Goal: Task Accomplishment & Management: Manage account settings

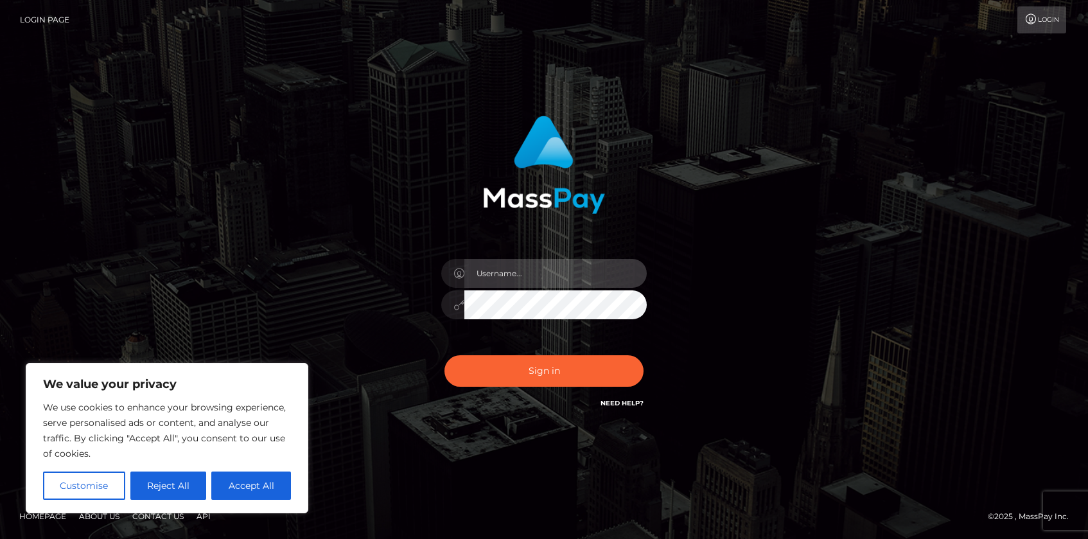
click at [549, 280] on input "text" at bounding box center [555, 273] width 182 height 29
click at [499, 276] on input "text" at bounding box center [555, 273] width 182 height 29
type input "cheskachunes@gmail.com"
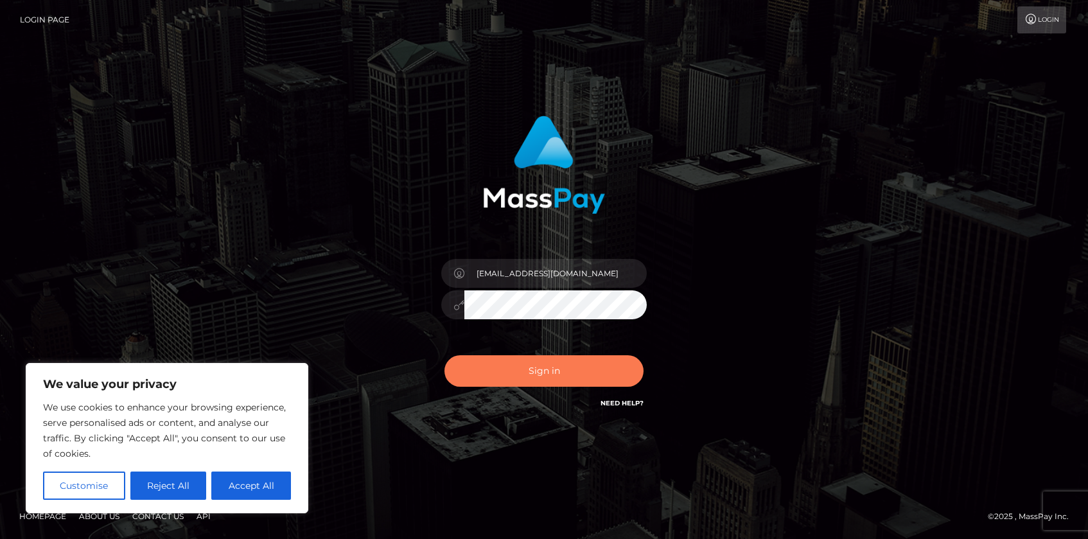
click at [526, 375] on button "Sign in" at bounding box center [543, 370] width 199 height 31
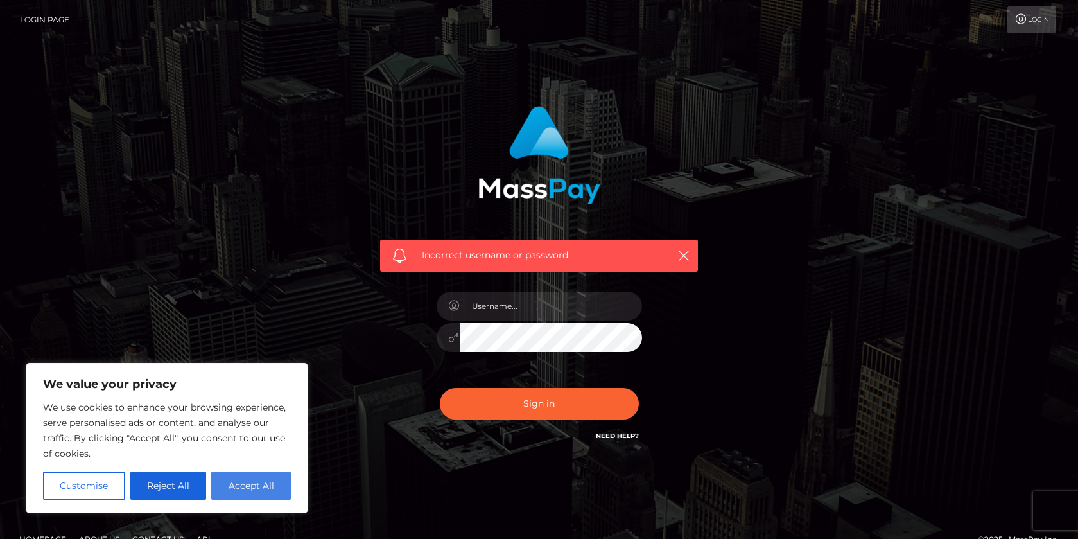
click at [256, 496] on button "Accept All" at bounding box center [251, 485] width 80 height 28
checkbox input "true"
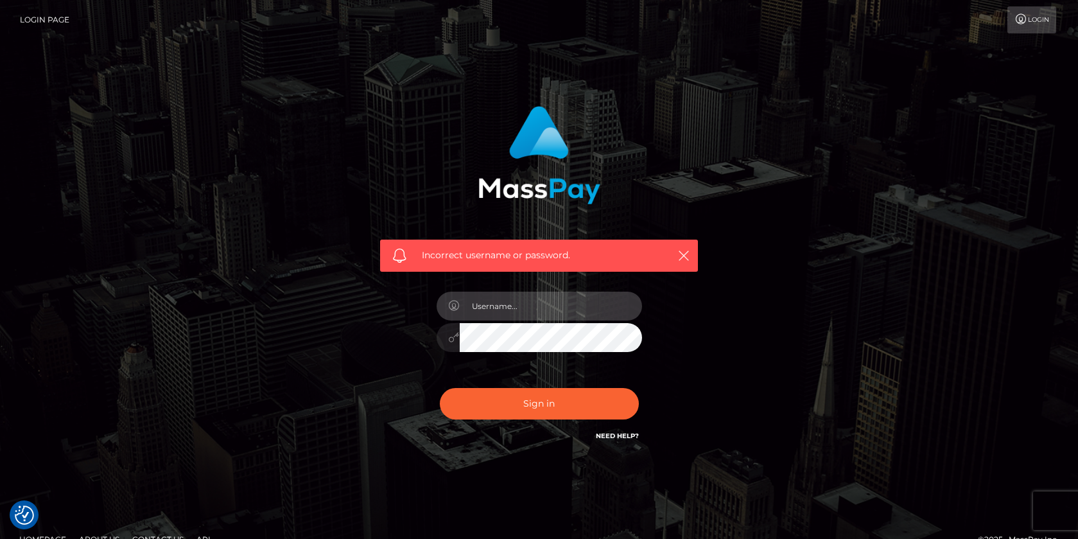
click at [579, 312] on input "text" at bounding box center [551, 305] width 182 height 29
type input "1994-05-15"
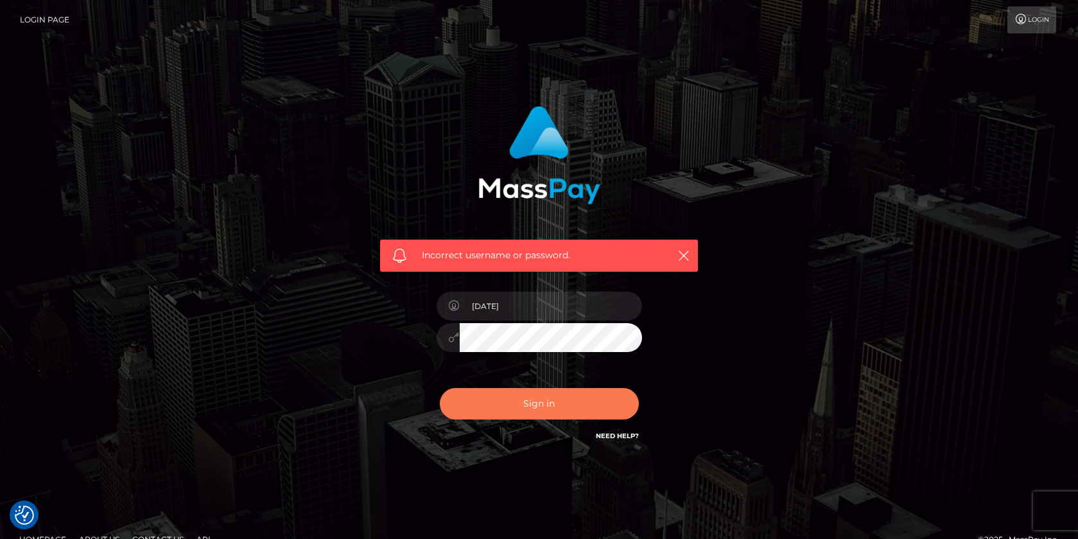
click at [544, 410] on button "Sign in" at bounding box center [539, 403] width 199 height 31
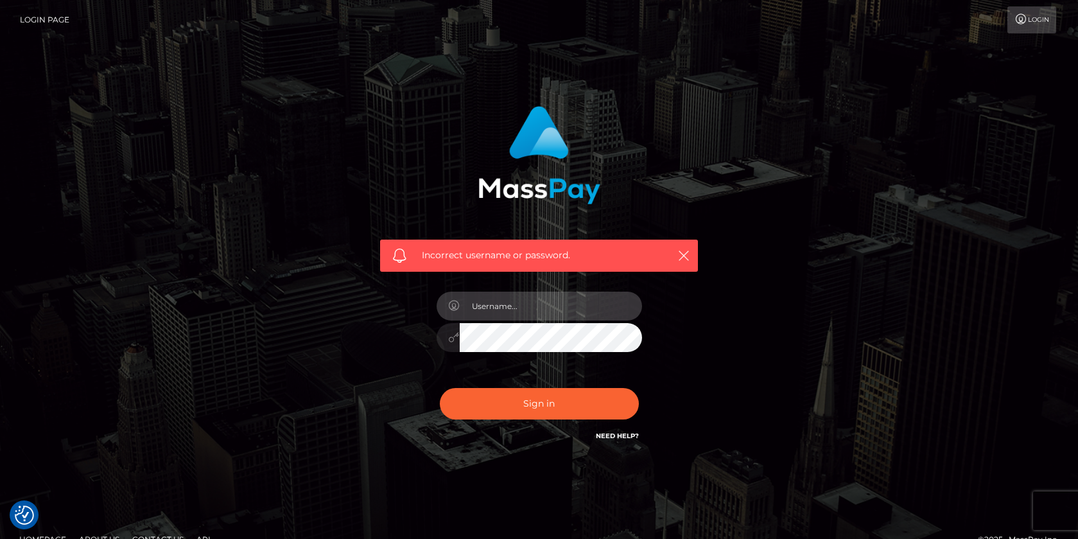
click at [506, 306] on input "text" at bounding box center [551, 305] width 182 height 29
type input "cheskachunes@gmail.com"
click at [484, 353] on div "cheskachunes@gmail.com" at bounding box center [539, 331] width 225 height 98
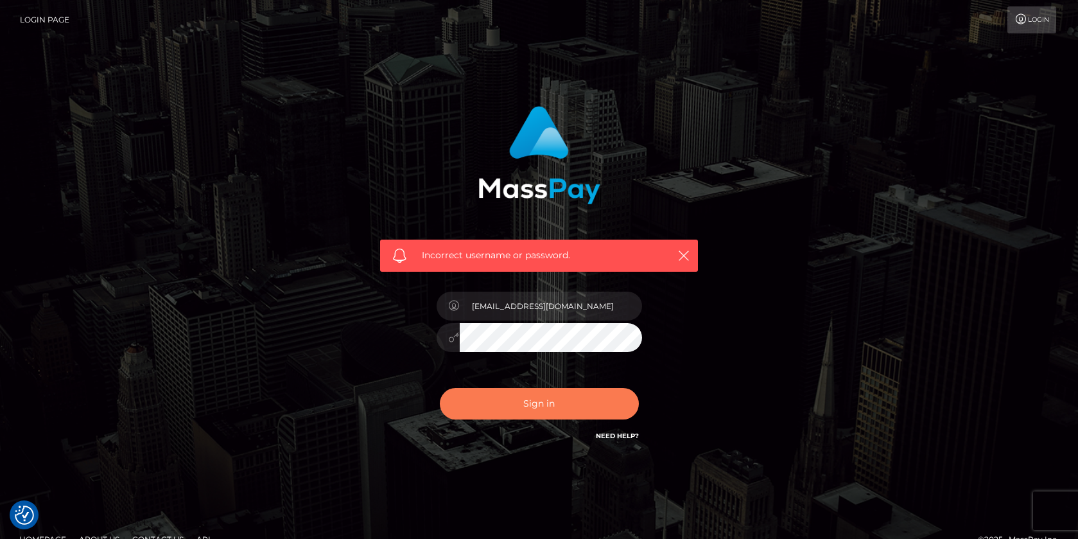
click at [528, 406] on button "Sign in" at bounding box center [539, 403] width 199 height 31
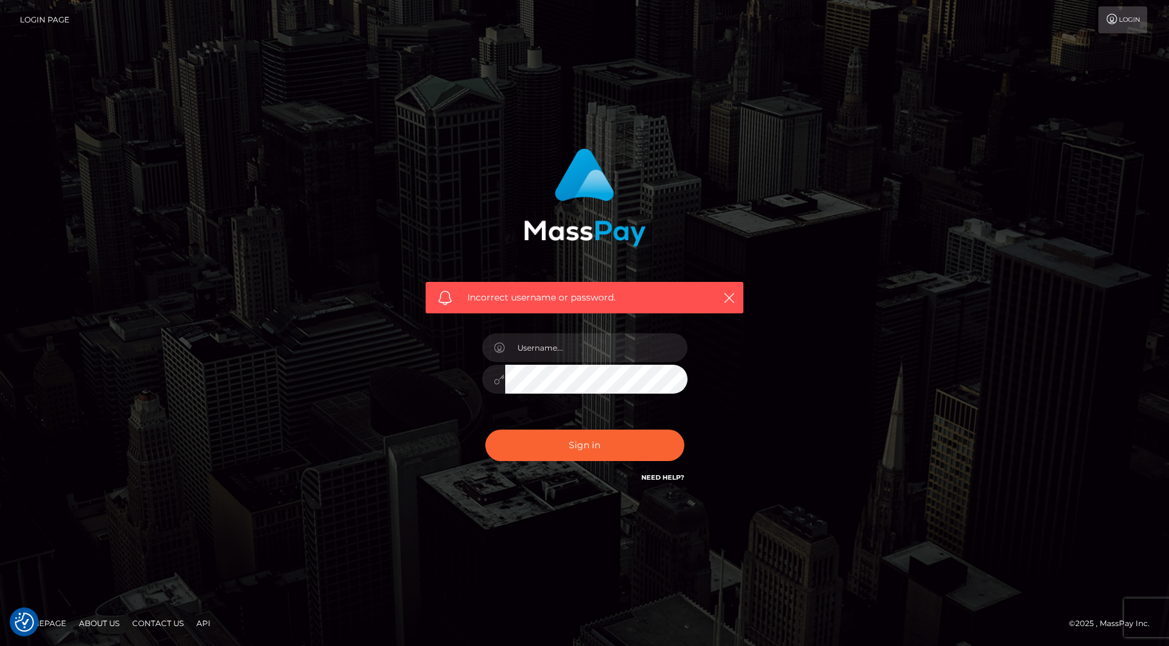
click at [32, 19] on link "Login Page" at bounding box center [44, 19] width 49 height 27
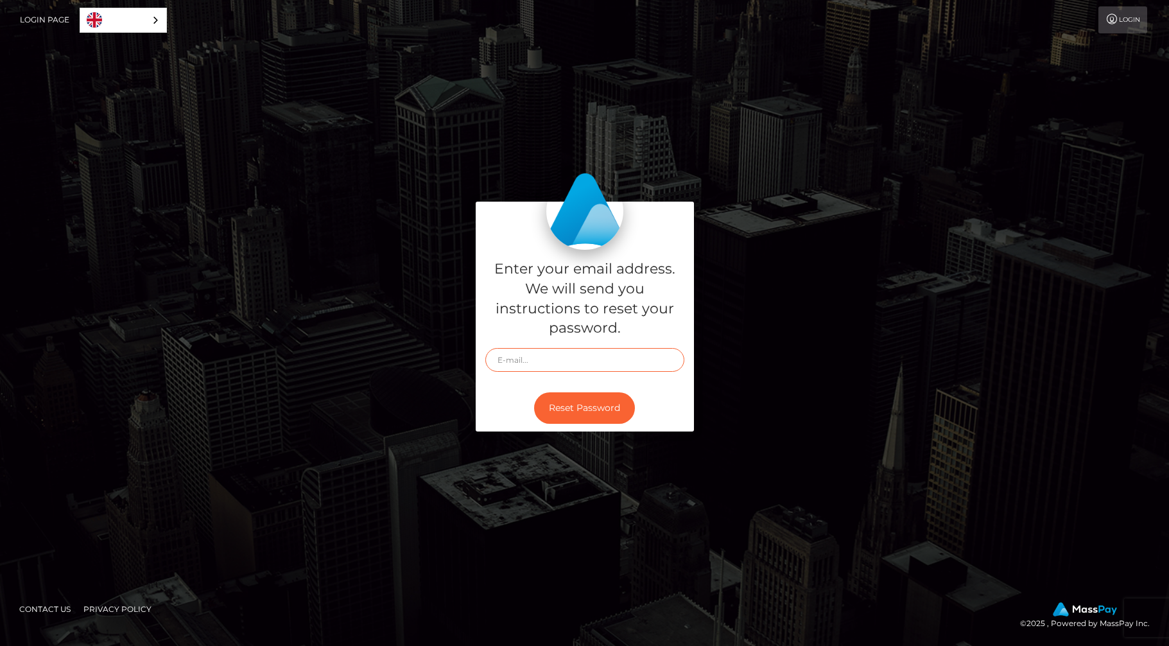
click at [556, 363] on input "text" at bounding box center [584, 360] width 199 height 24
type input "[EMAIL_ADDRESS][DOMAIN_NAME]"
click at [534, 392] on button "Reset Password" at bounding box center [584, 407] width 101 height 31
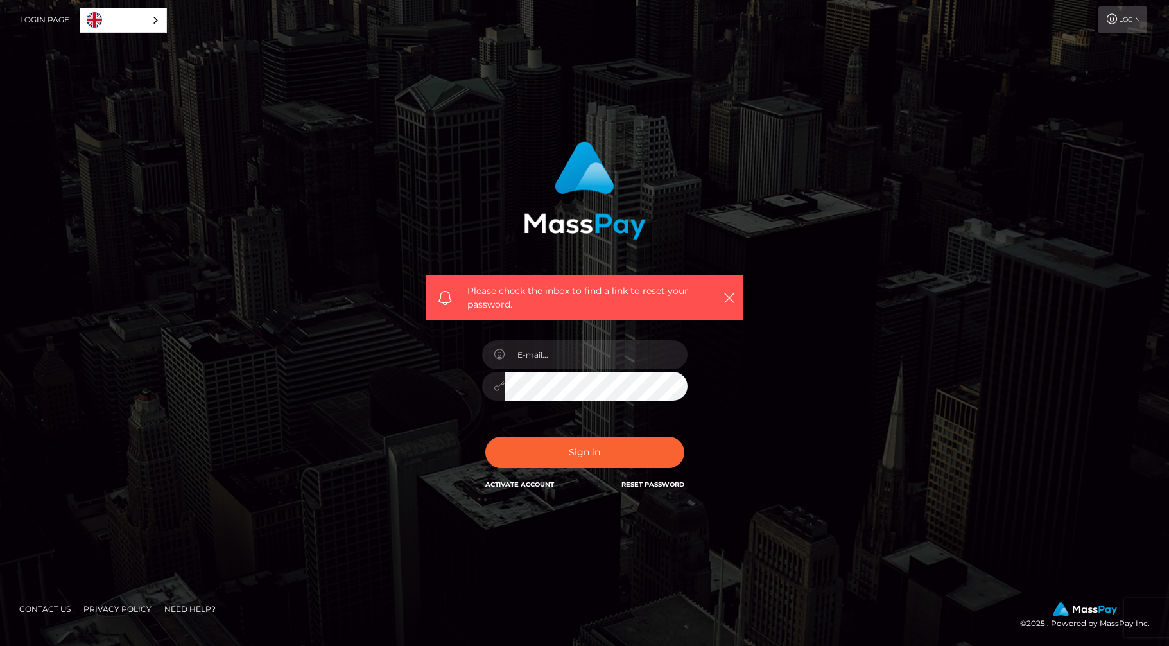
click at [155, 18] on div "English" at bounding box center [123, 20] width 87 height 25
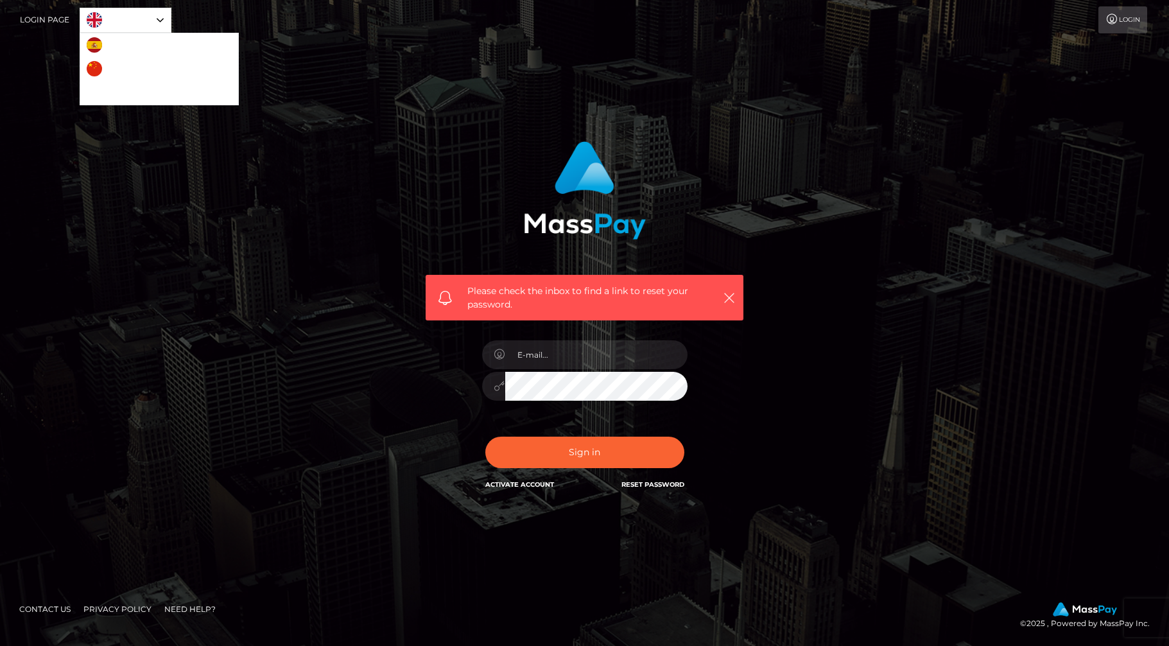
click at [97, 96] on link "Português ([GEOGRAPHIC_DATA])" at bounding box center [159, 93] width 158 height 24
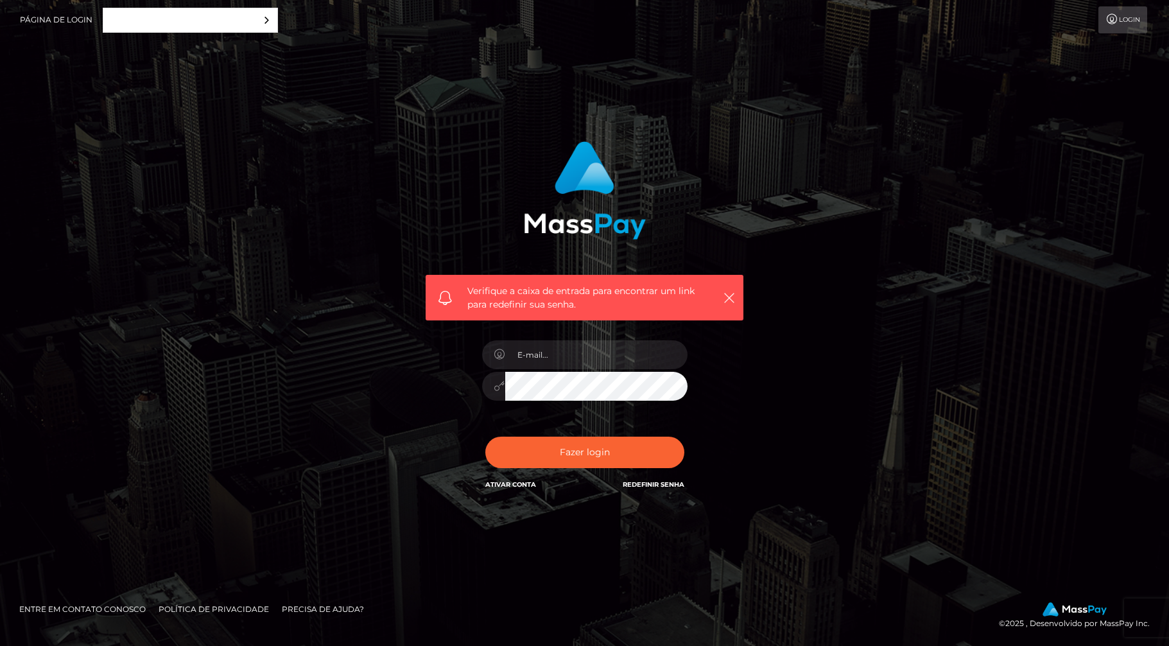
click at [209, 22] on div "Português ([GEOGRAPHIC_DATA])" at bounding box center [190, 20] width 175 height 25
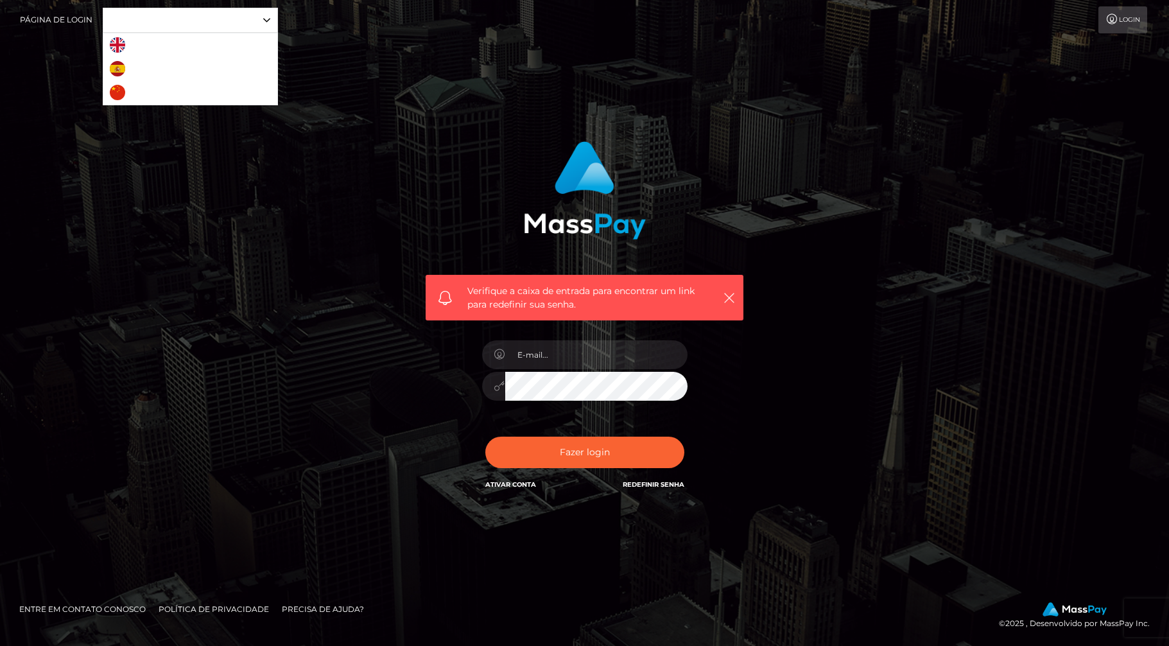
click at [161, 49] on link "English" at bounding box center [138, 45] width 70 height 24
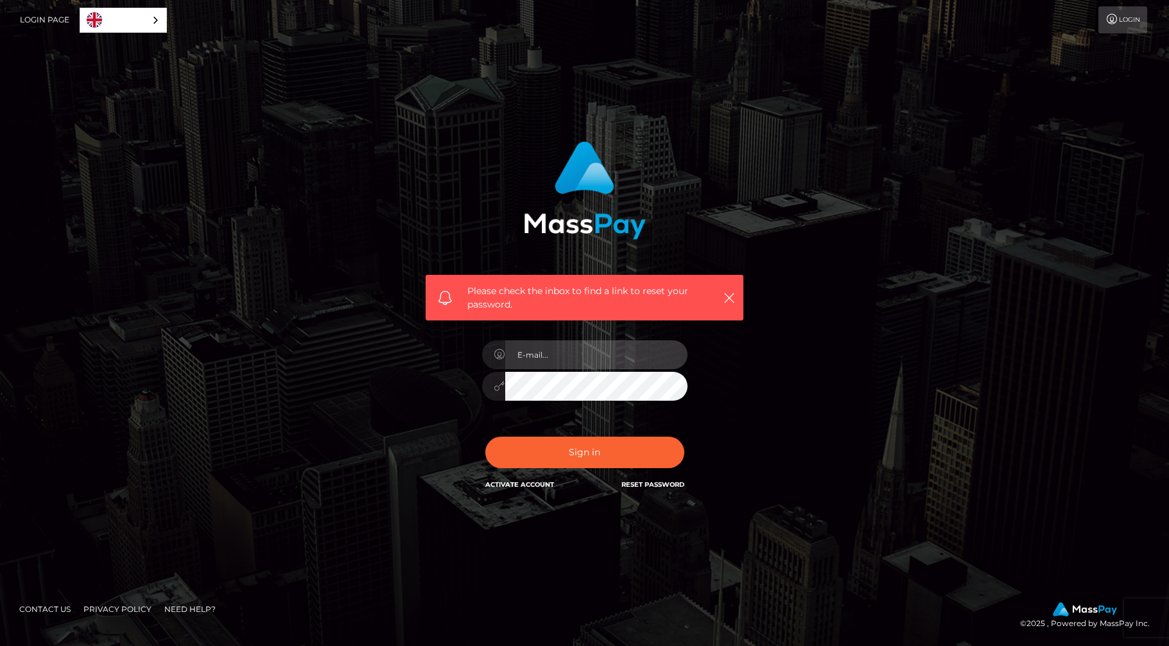
click at [595, 362] on input "email" at bounding box center [596, 354] width 182 height 29
type input "[EMAIL_ADDRESS][DOMAIN_NAME]"
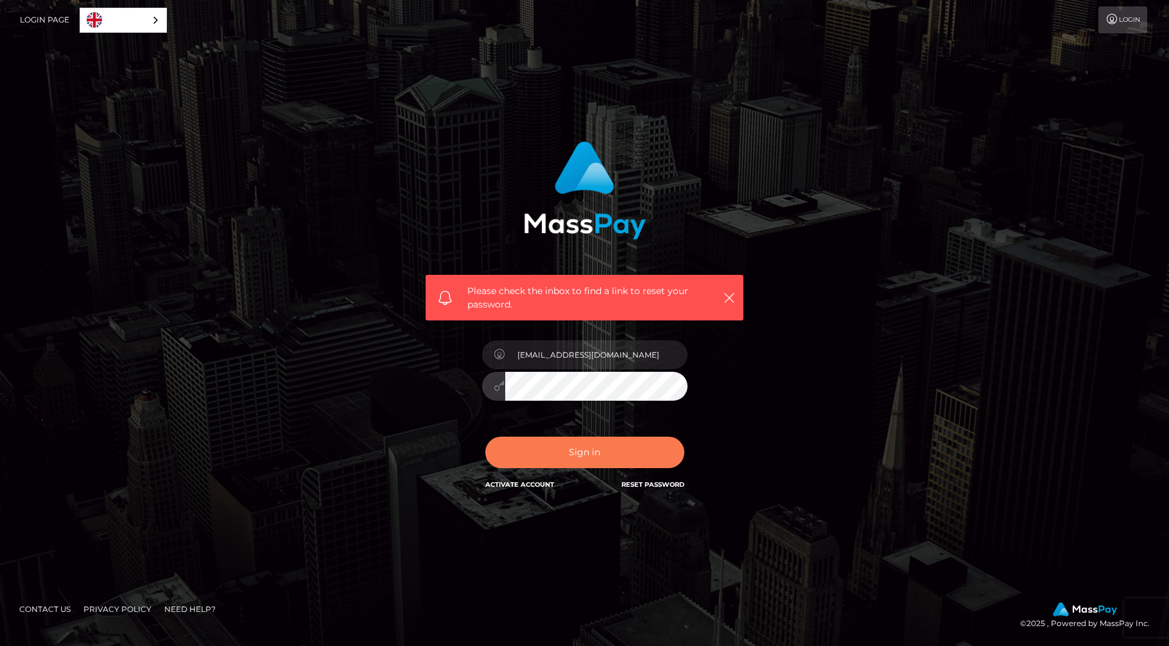
click at [571, 454] on button "Sign in" at bounding box center [584, 452] width 199 height 31
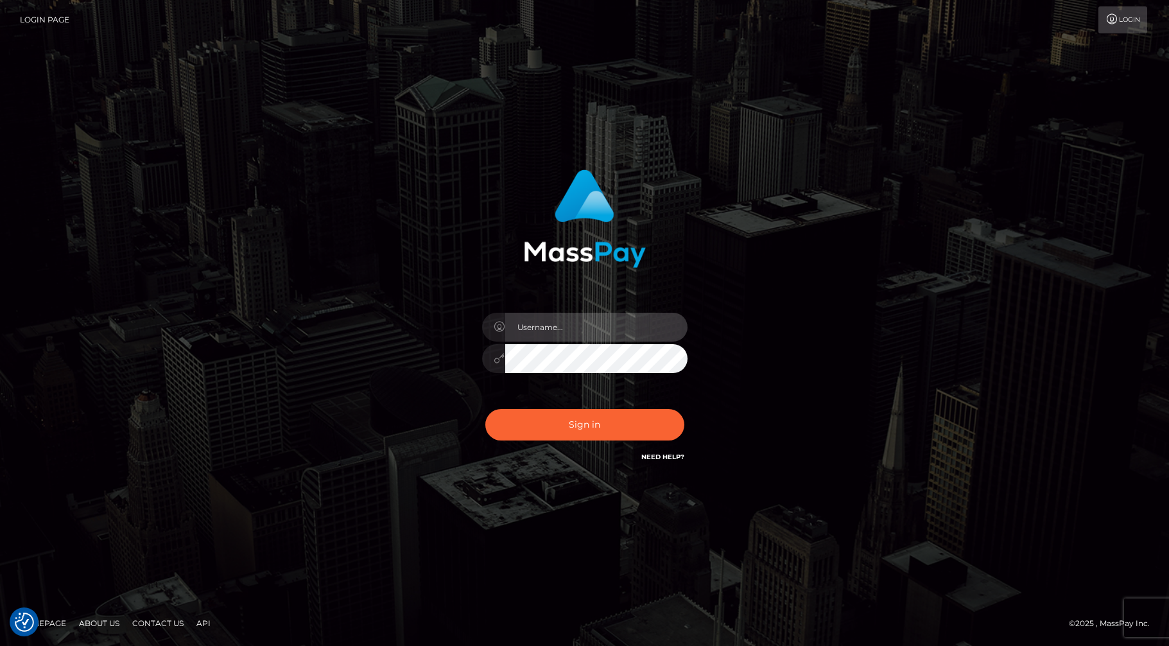
click at [549, 328] on input "text" at bounding box center [596, 327] width 182 height 29
type input "1994-05-15"
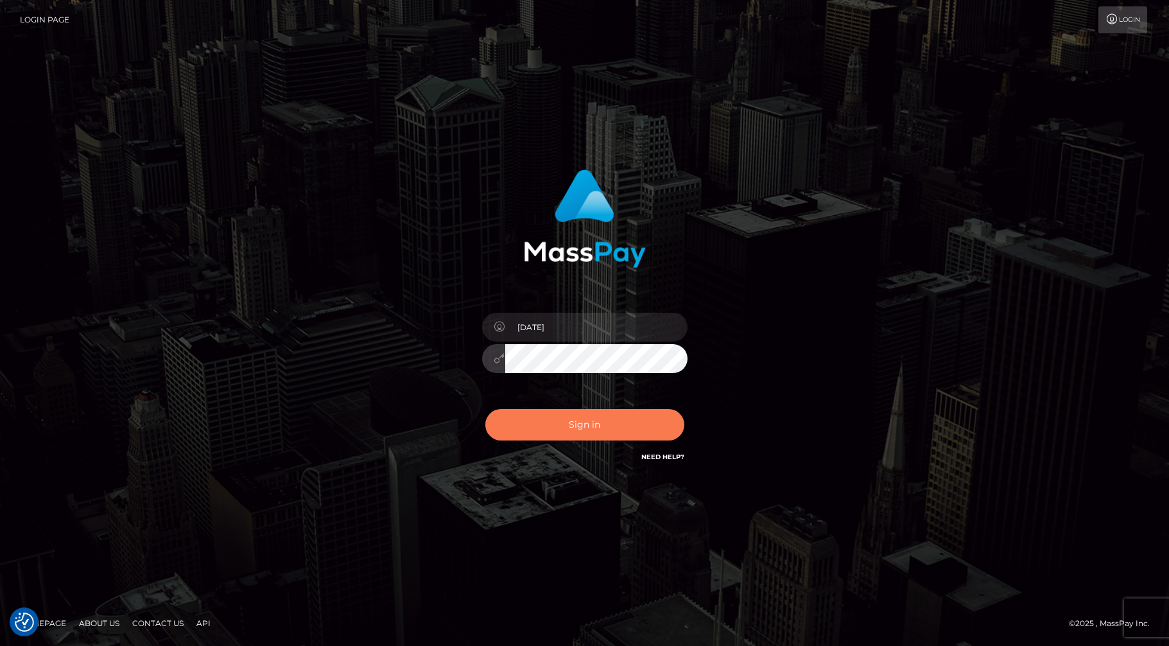
click at [578, 426] on button "Sign in" at bounding box center [584, 424] width 199 height 31
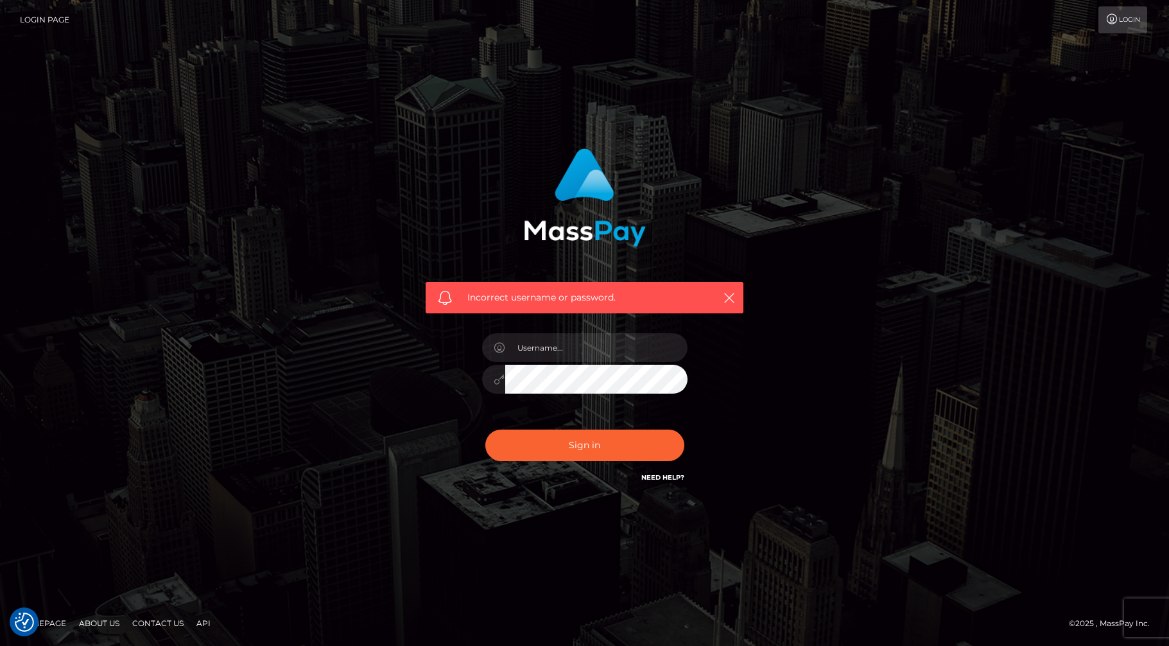
click at [675, 478] on link "Need Help?" at bounding box center [662, 477] width 43 height 8
